Goal: Information Seeking & Learning: Learn about a topic

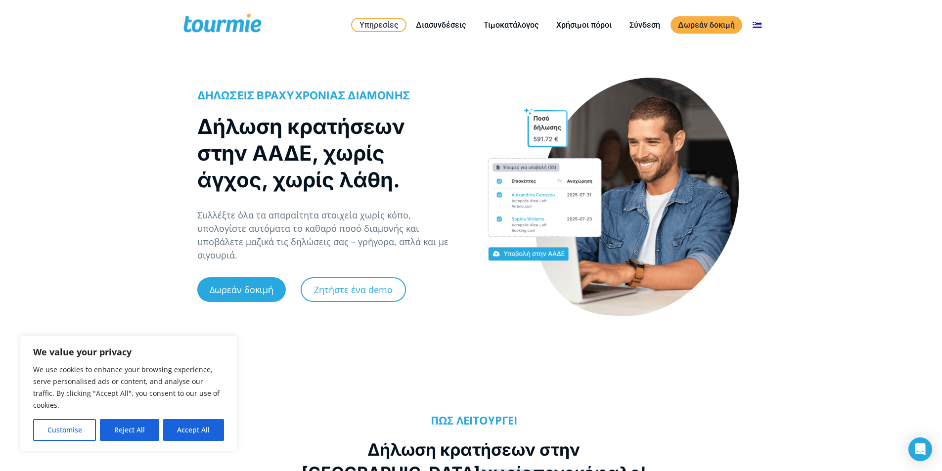
click at [53, 3] on div "Primary Menu Close Υπηρεσίες Για ξενοδοχεία Online check-in Οδηγός επισκεπτών Ψ…" at bounding box center [471, 25] width 942 height 50
